Goal: Information Seeking & Learning: Learn about a topic

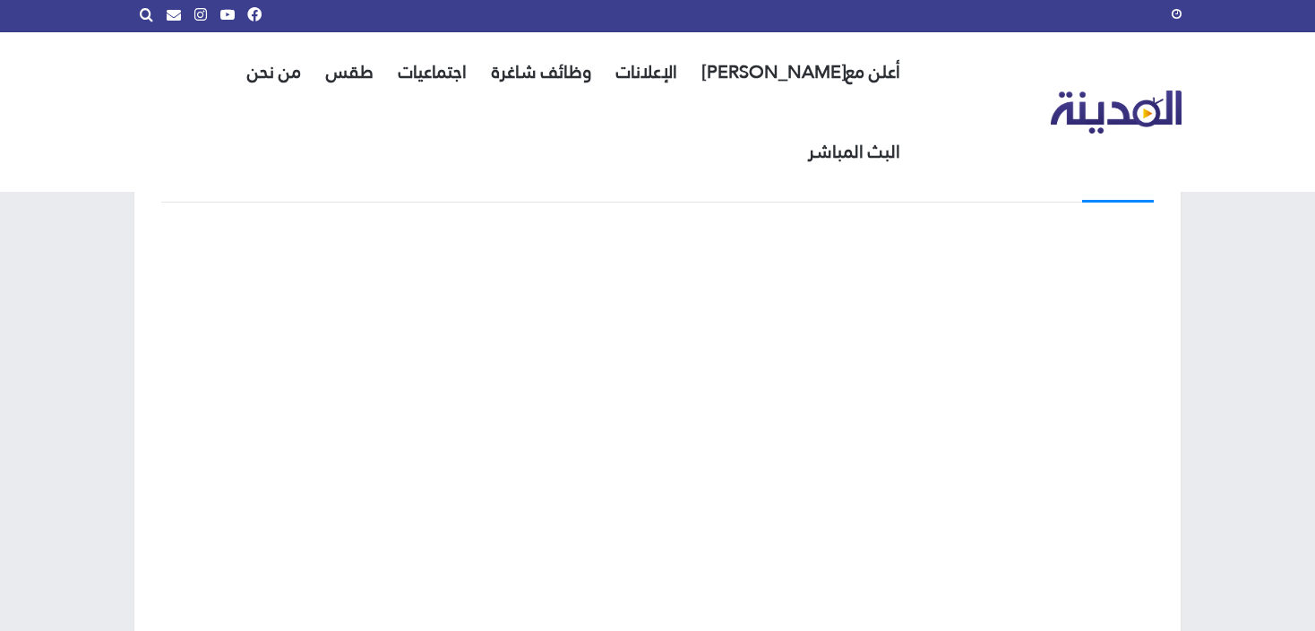
scroll to position [149, 0]
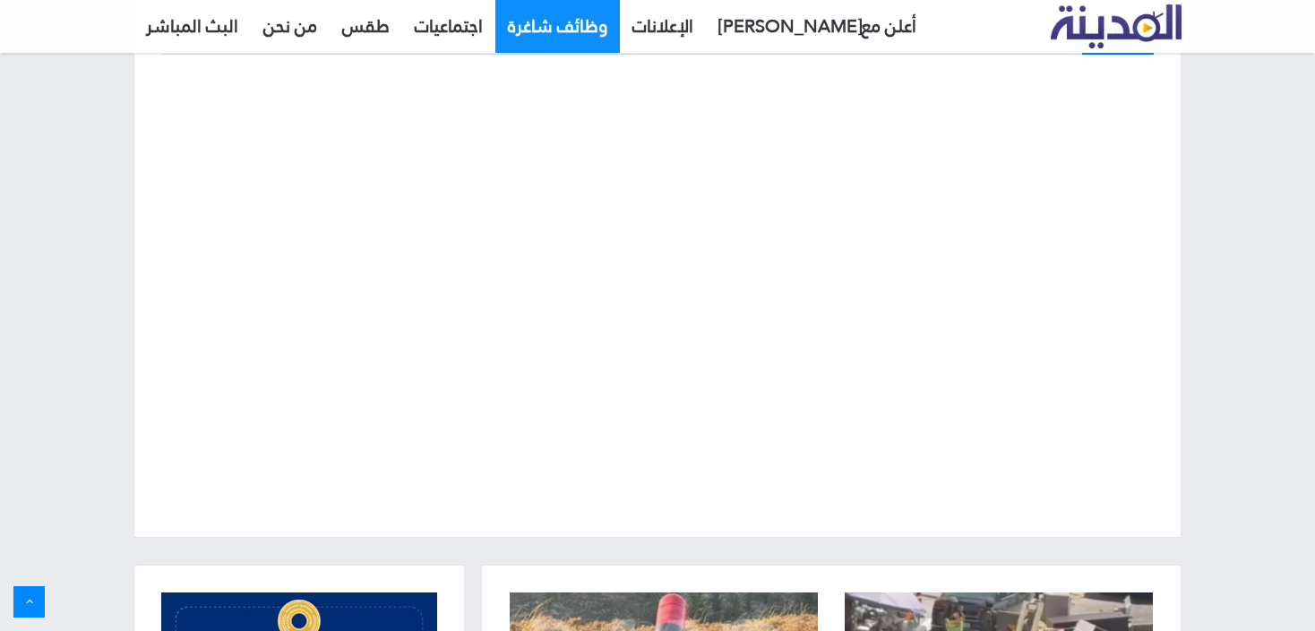
click at [563, 39] on link "وظائف شاغرة" at bounding box center [558, 26] width 125 height 54
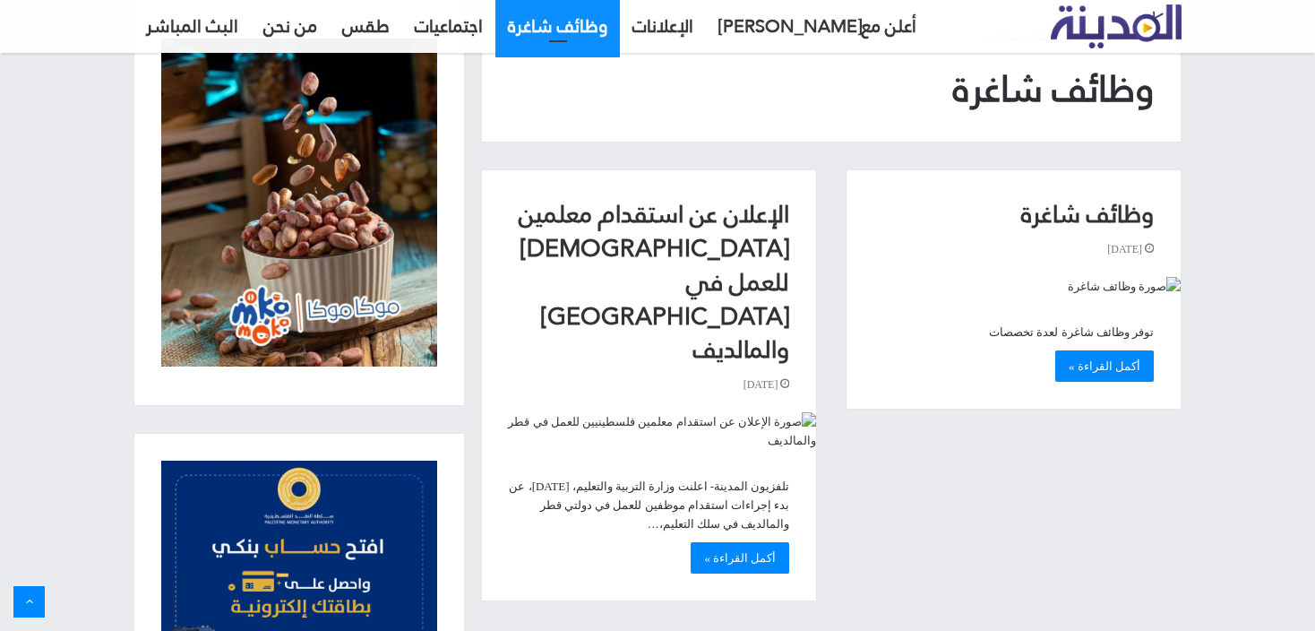
scroll to position [125, 0]
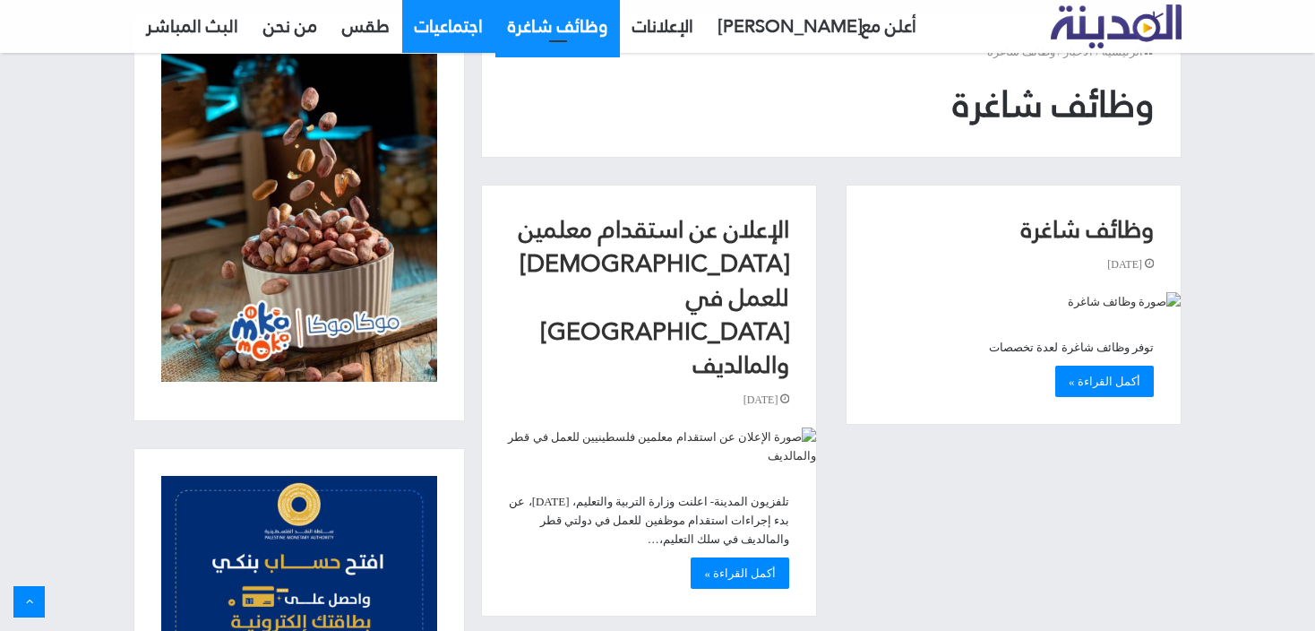
click at [476, 45] on link "اجتماعيات" at bounding box center [448, 26] width 93 height 54
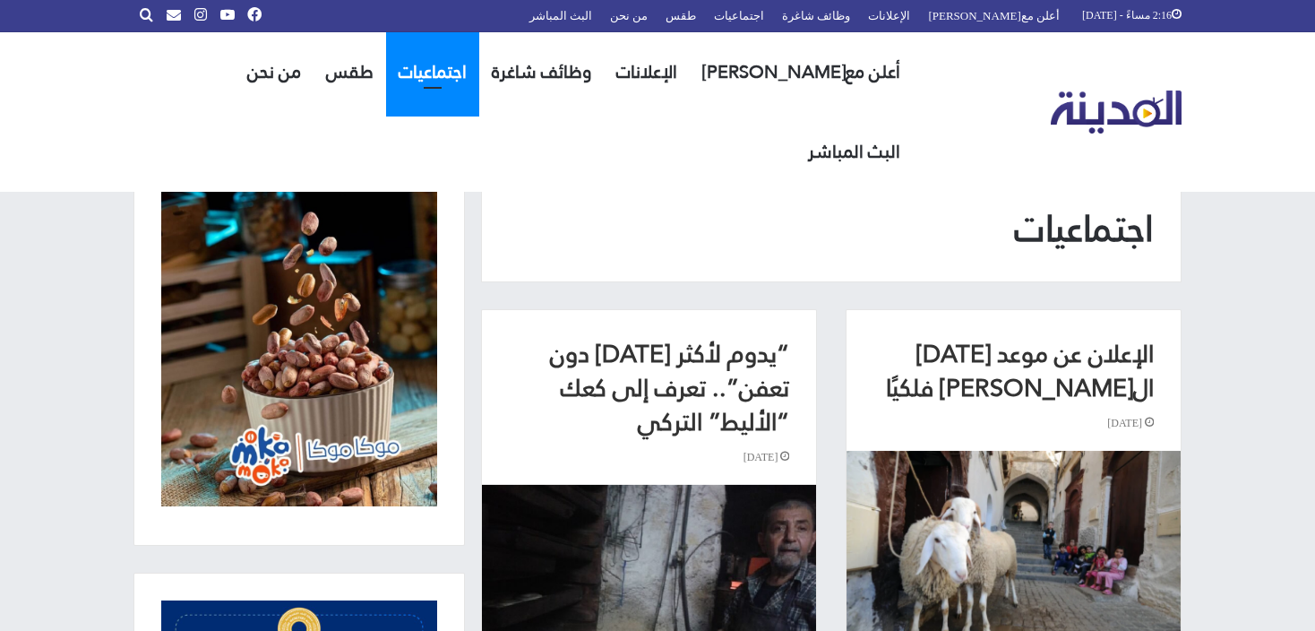
scroll to position [35, 0]
